Goal: Information Seeking & Learning: Understand process/instructions

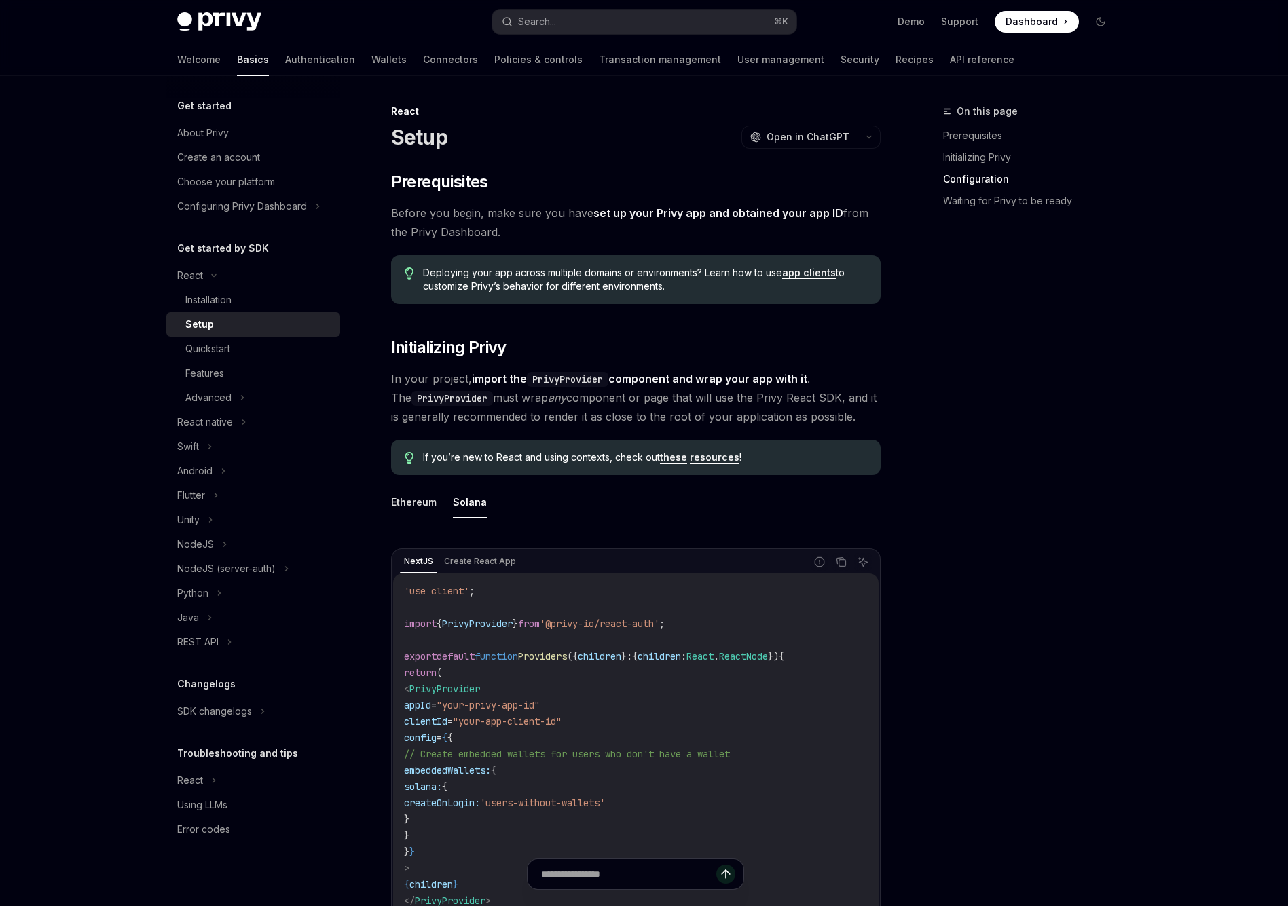
scroll to position [923, 0]
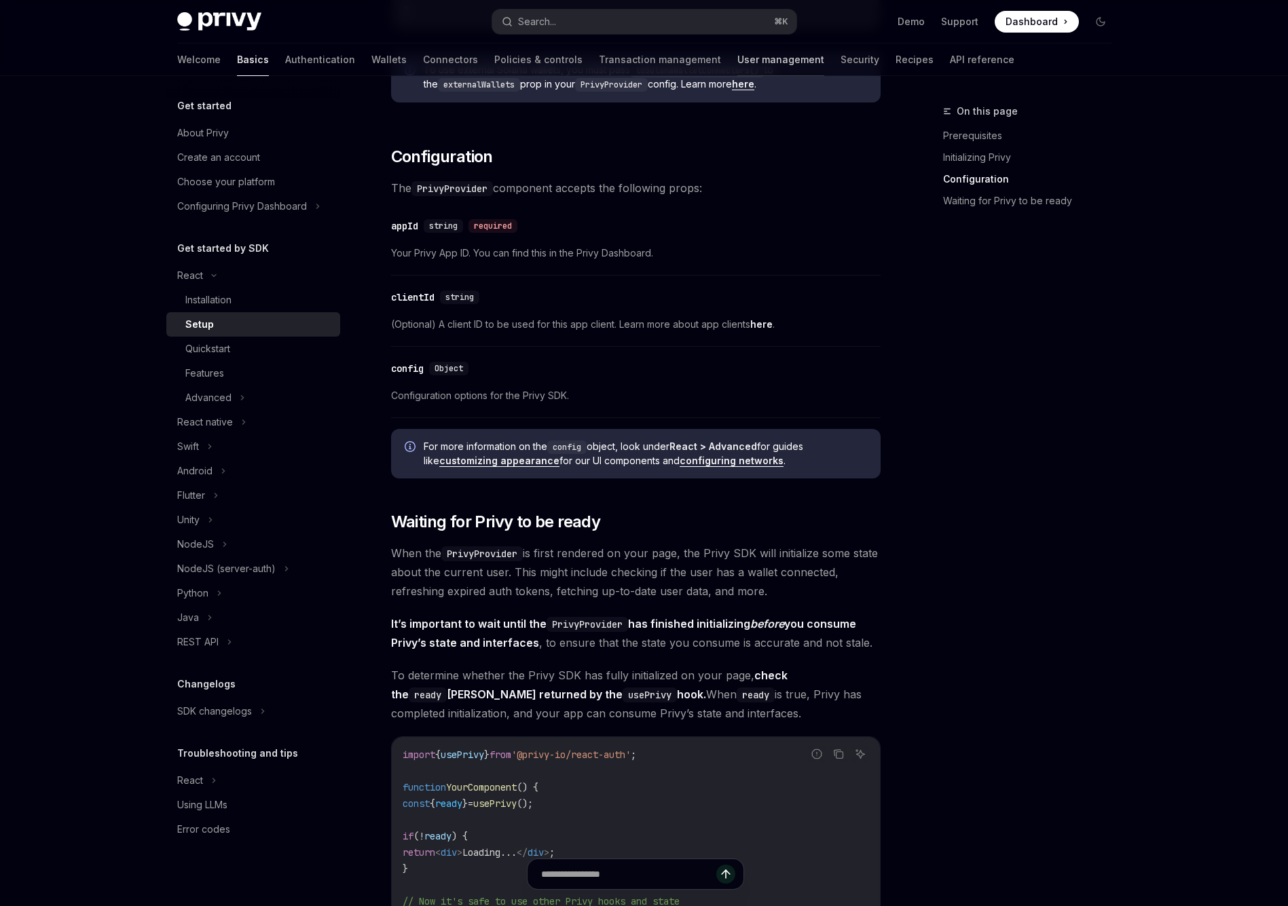
click at [737, 64] on link "User management" at bounding box center [780, 59] width 87 height 33
type textarea "*"
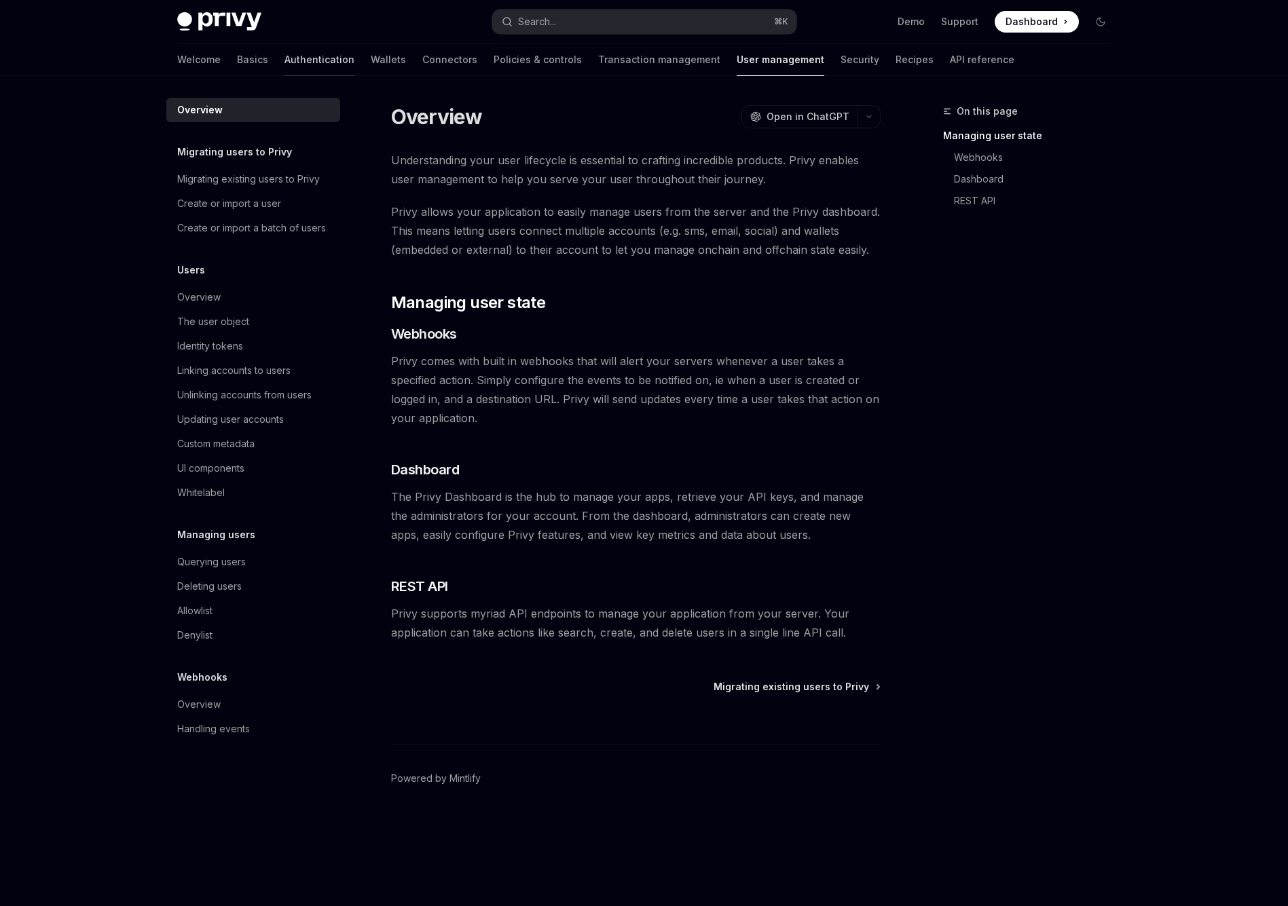
click at [284, 53] on link "Authentication" at bounding box center [319, 59] width 70 height 33
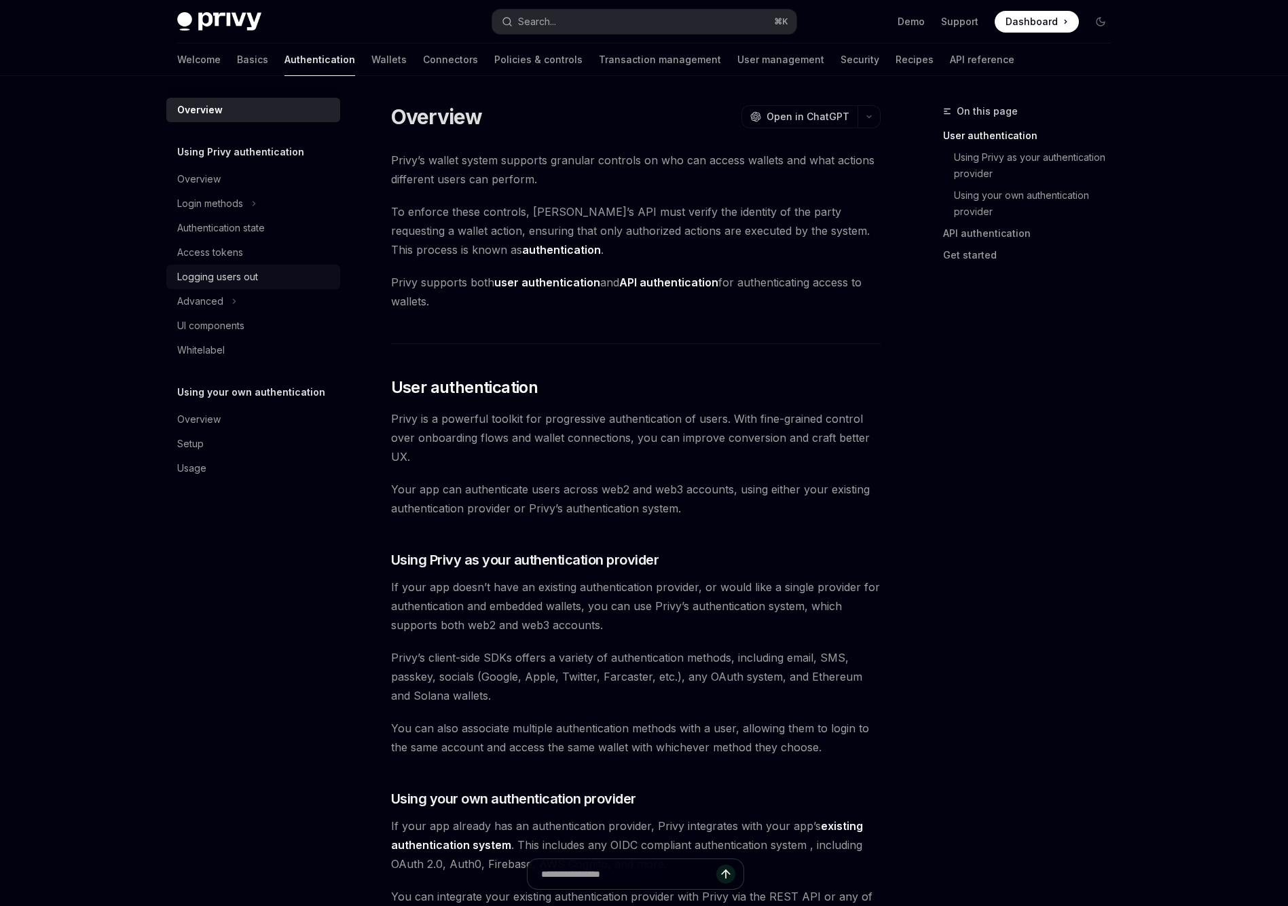
click at [237, 280] on div "Logging users out" at bounding box center [217, 277] width 81 height 16
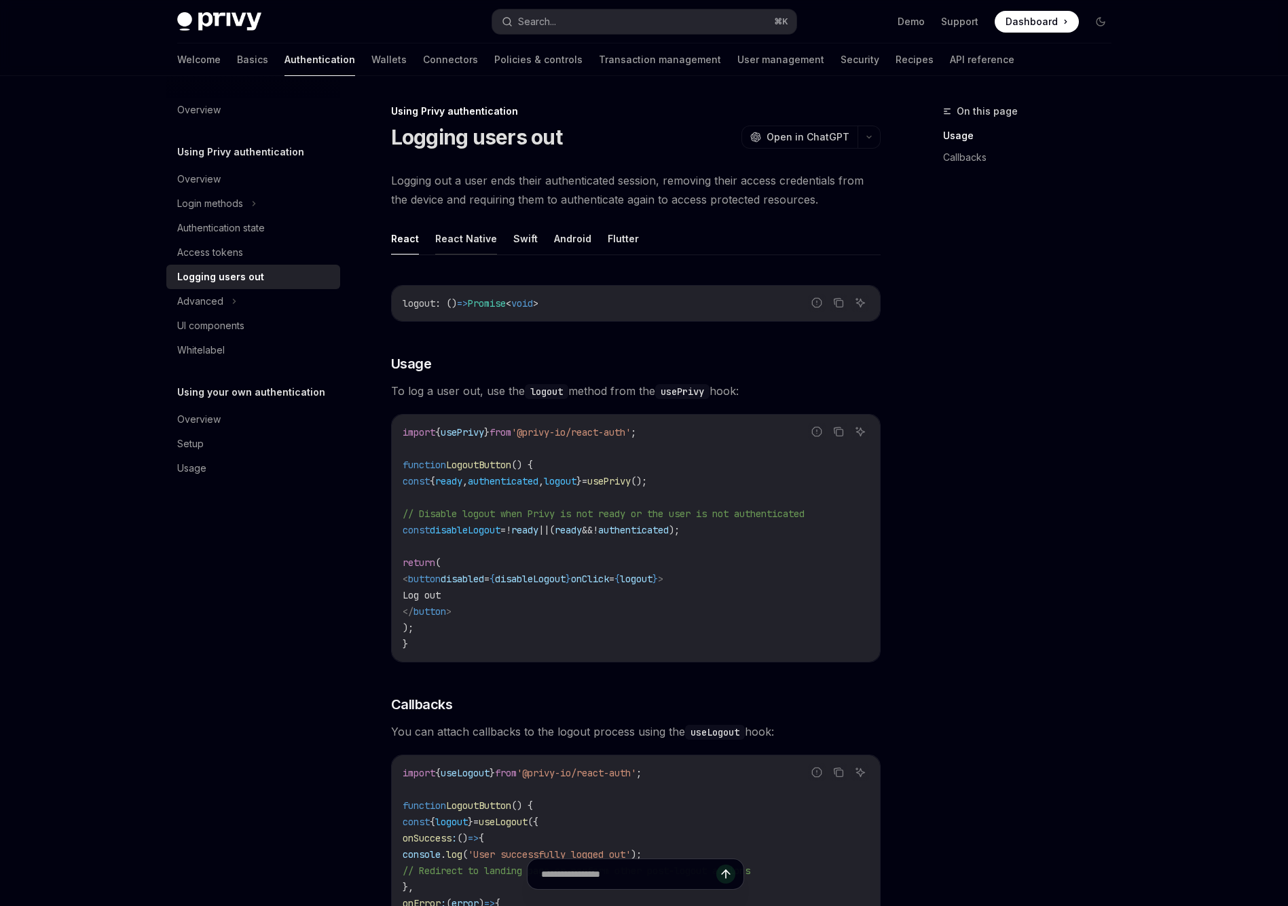
click at [474, 239] on button "React Native" at bounding box center [466, 239] width 62 height 32
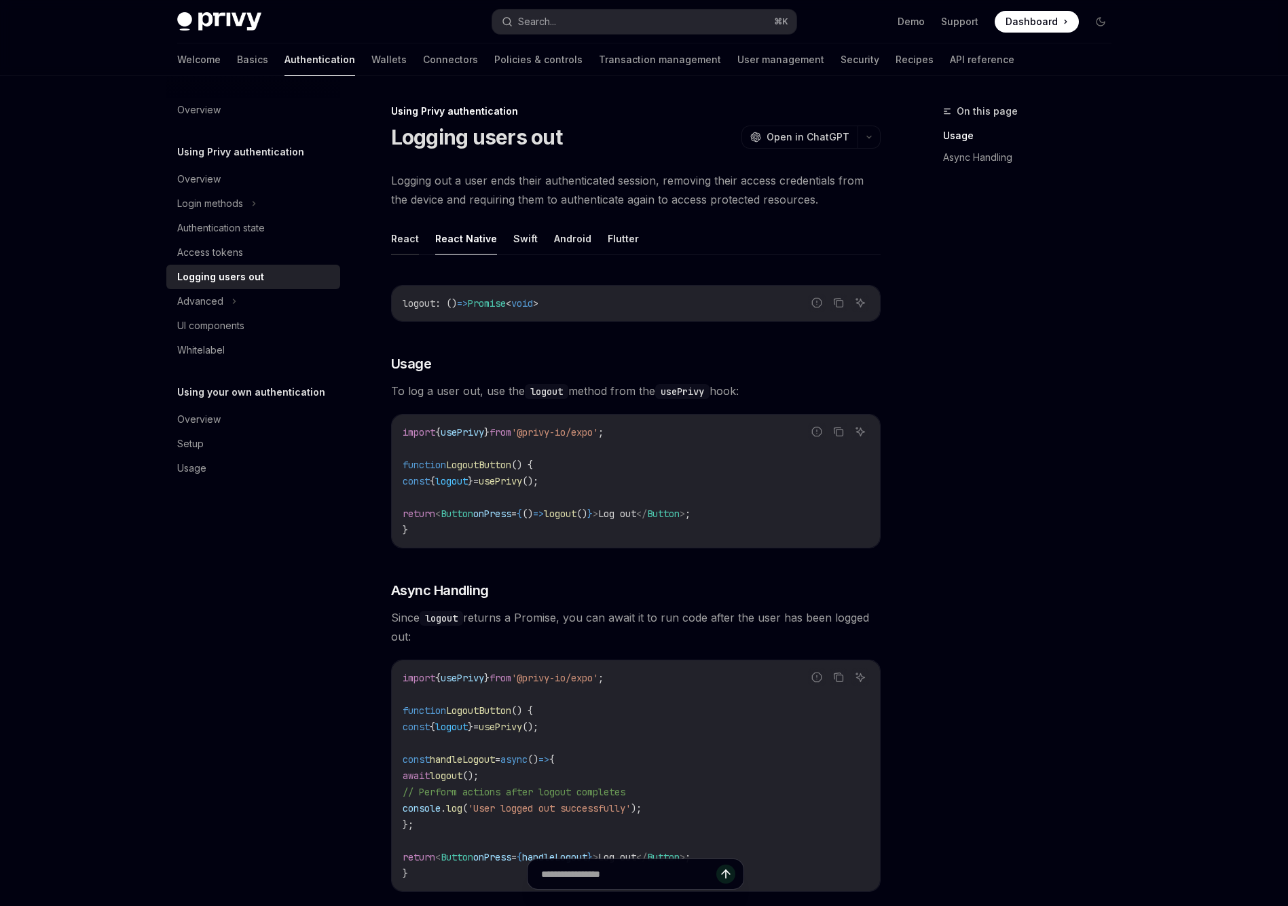
click at [411, 233] on button "React" at bounding box center [405, 239] width 28 height 32
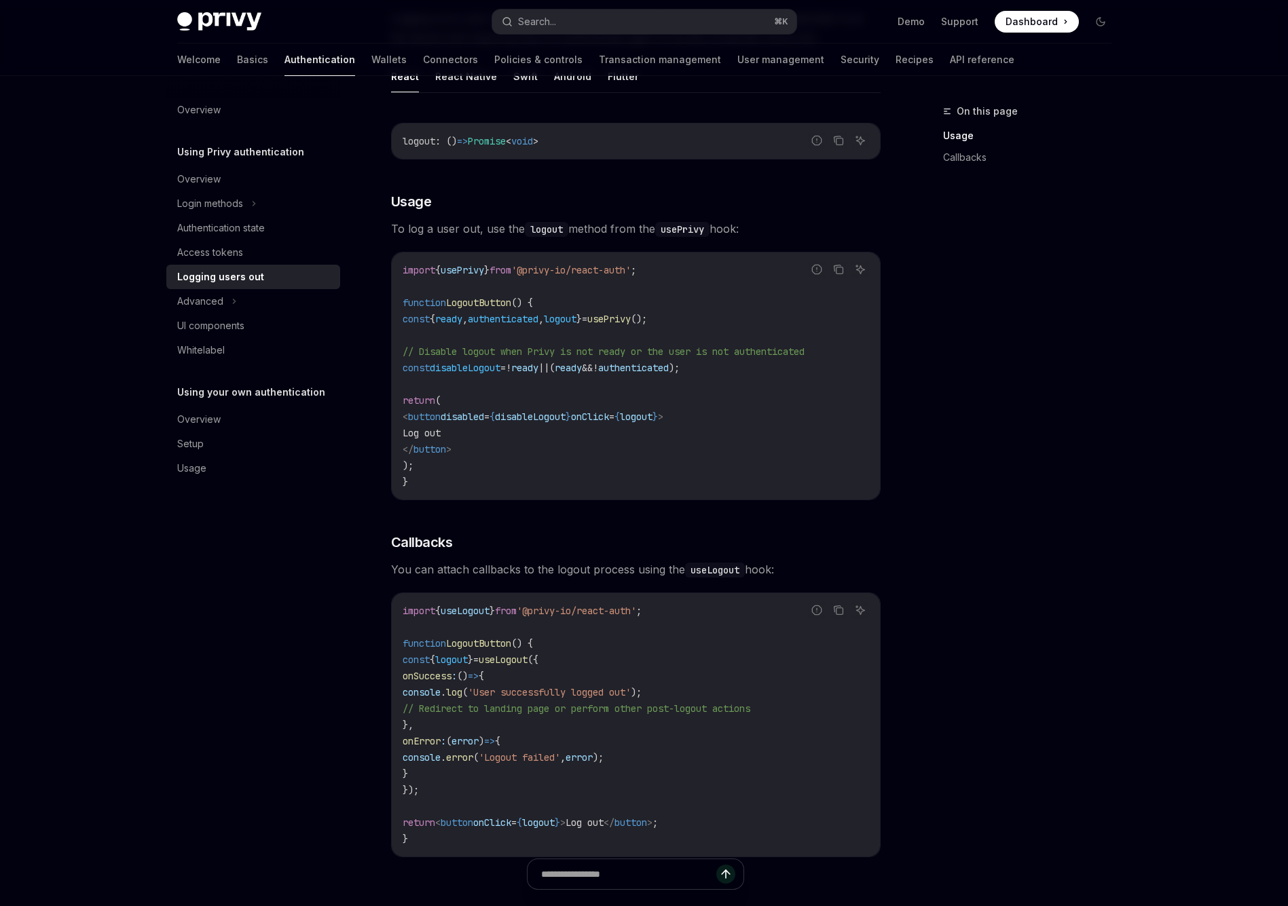
scroll to position [127, 0]
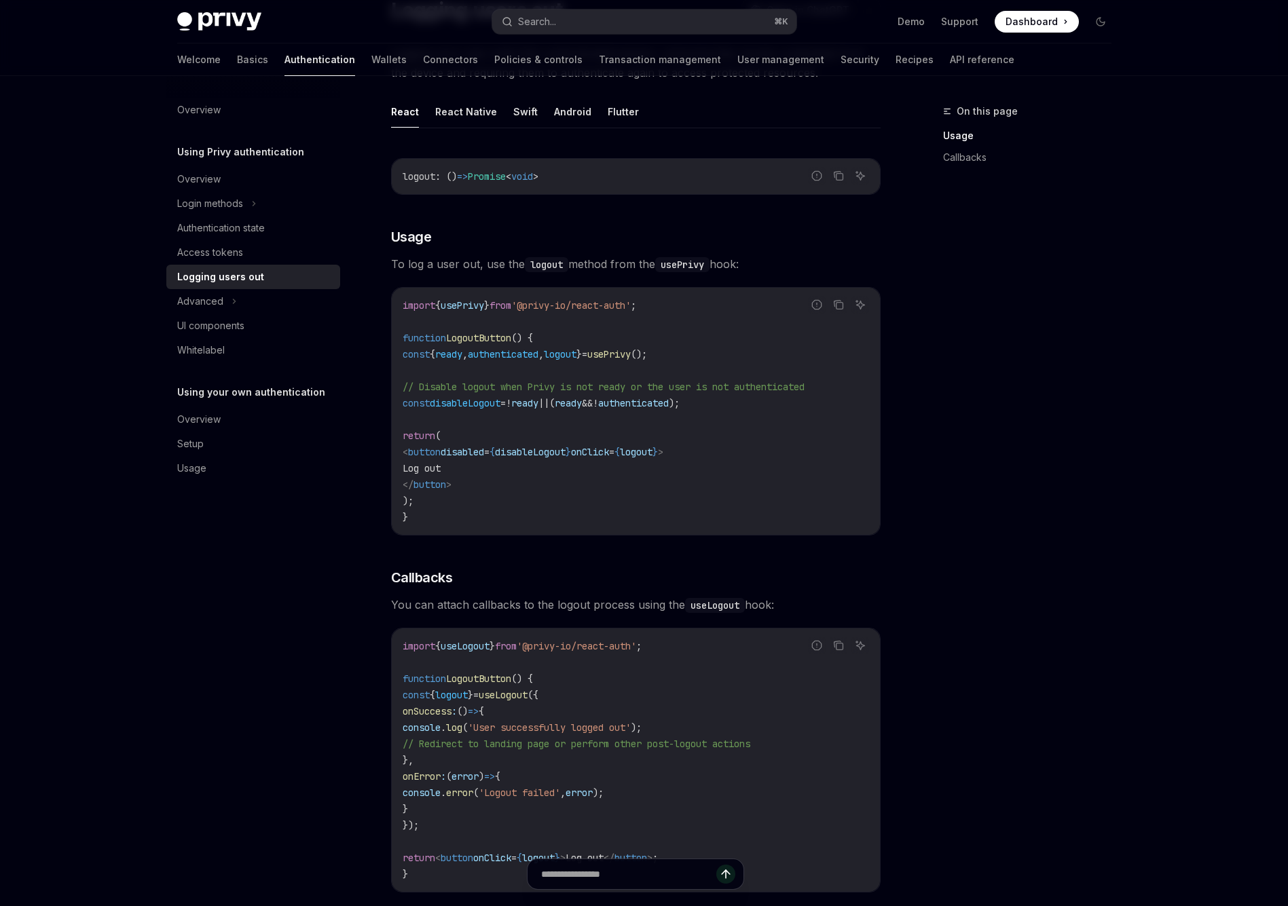
click at [503, 107] on ul "React React Native Swift Android Flutter" at bounding box center [635, 112] width 489 height 33
click at [513, 109] on button "Swift" at bounding box center [525, 112] width 24 height 32
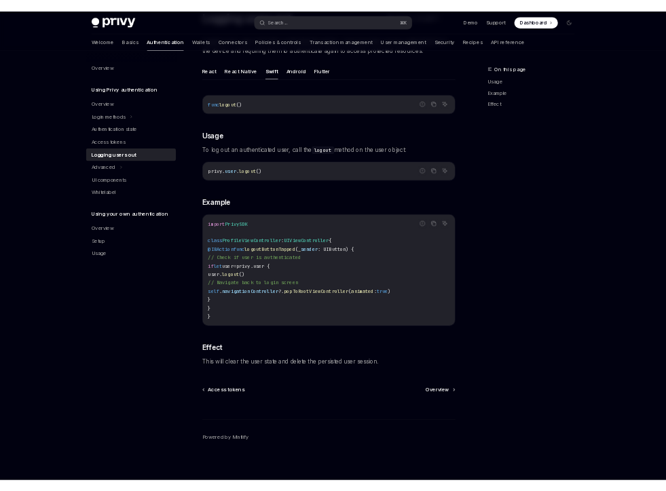
scroll to position [124, 0]
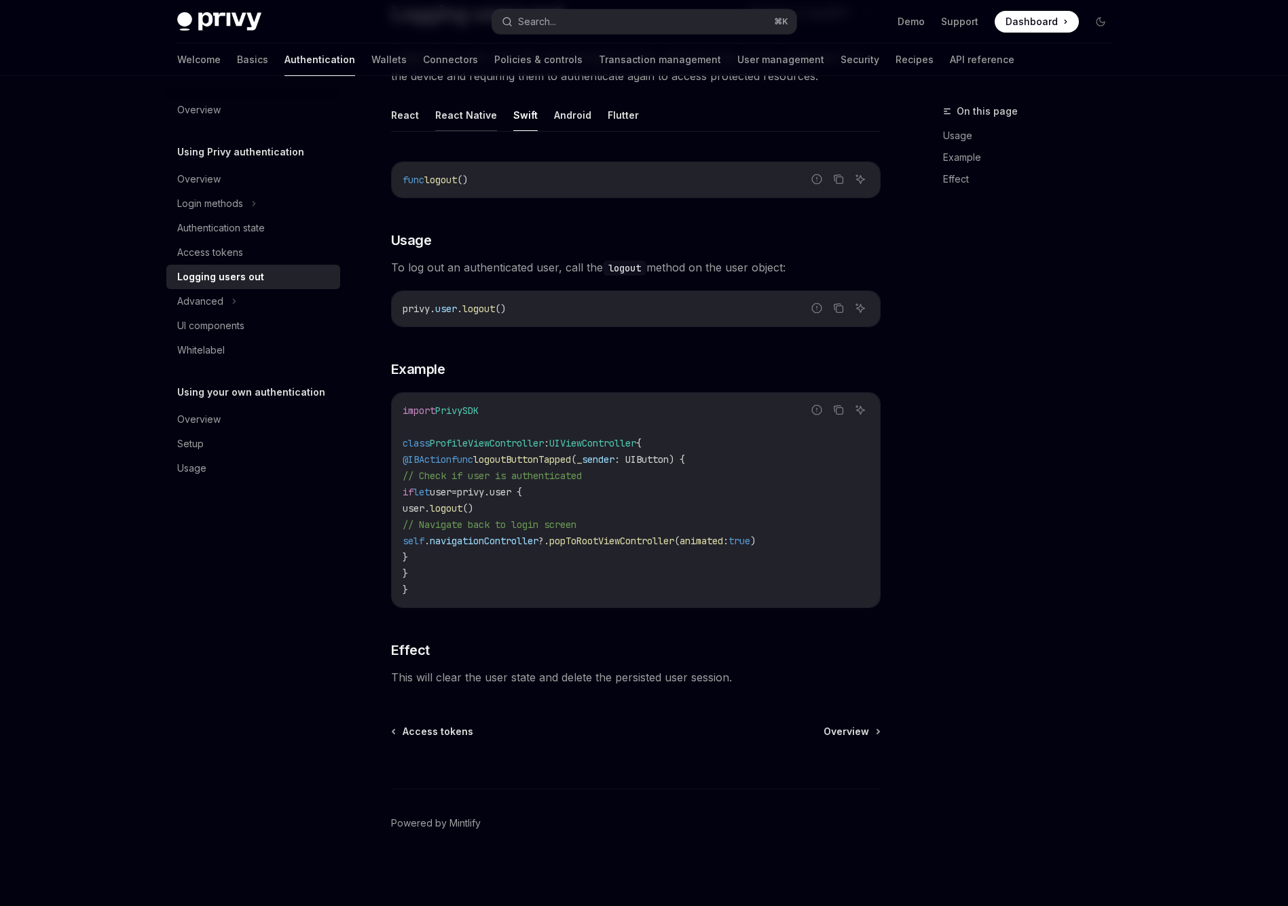
click at [482, 113] on button "React Native" at bounding box center [466, 115] width 62 height 32
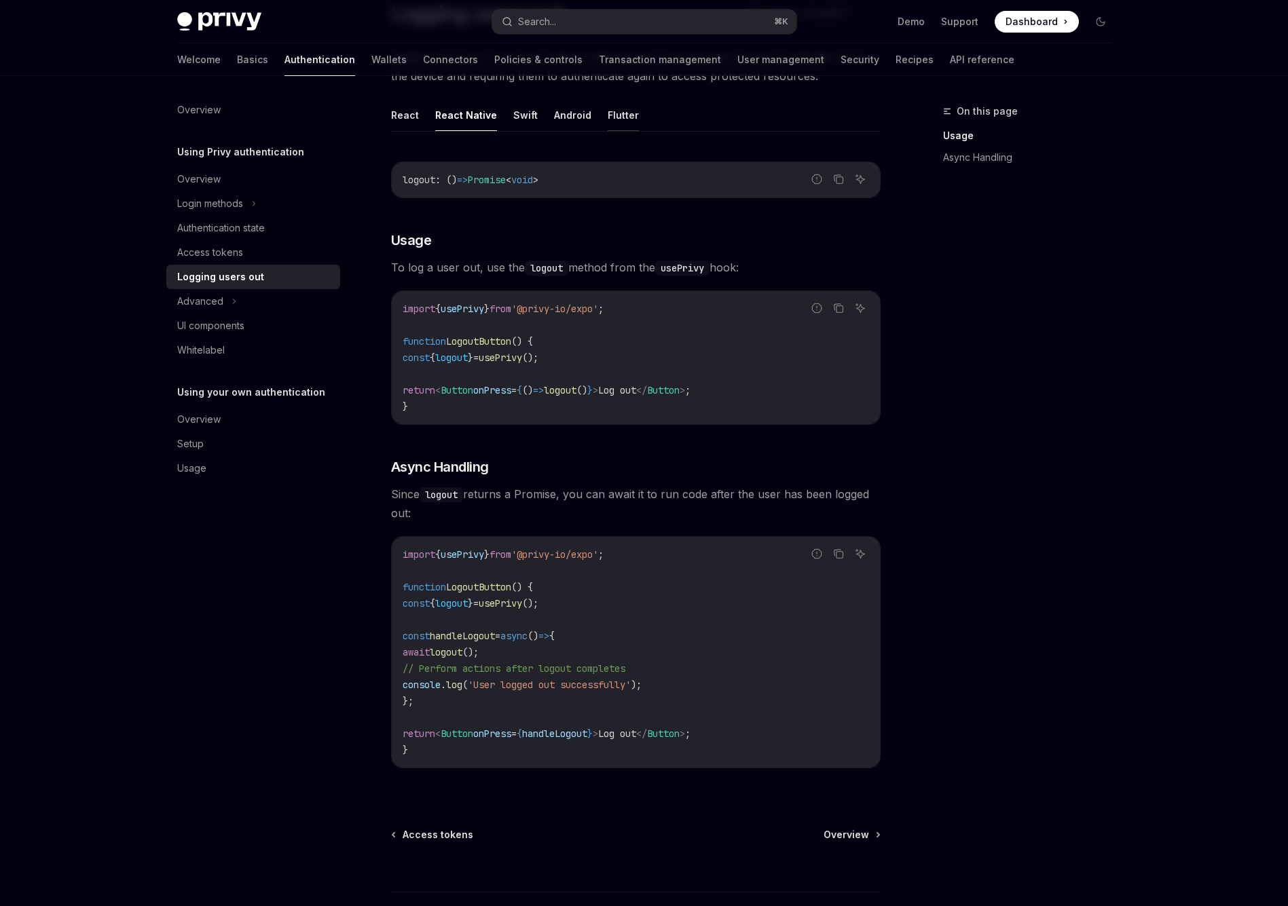
click at [629, 122] on button "Flutter" at bounding box center [623, 115] width 31 height 32
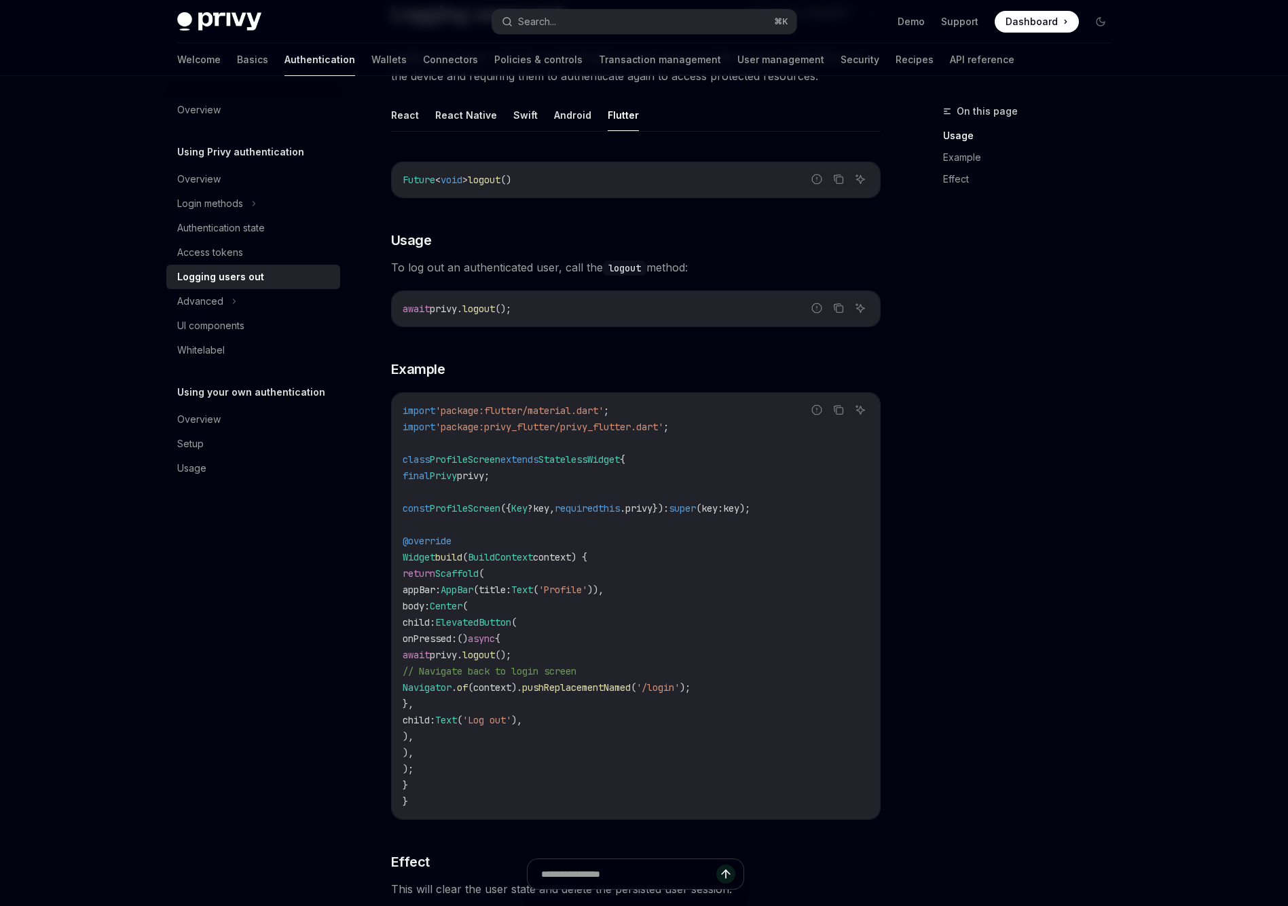
type textarea "*"
